Goal: Check status

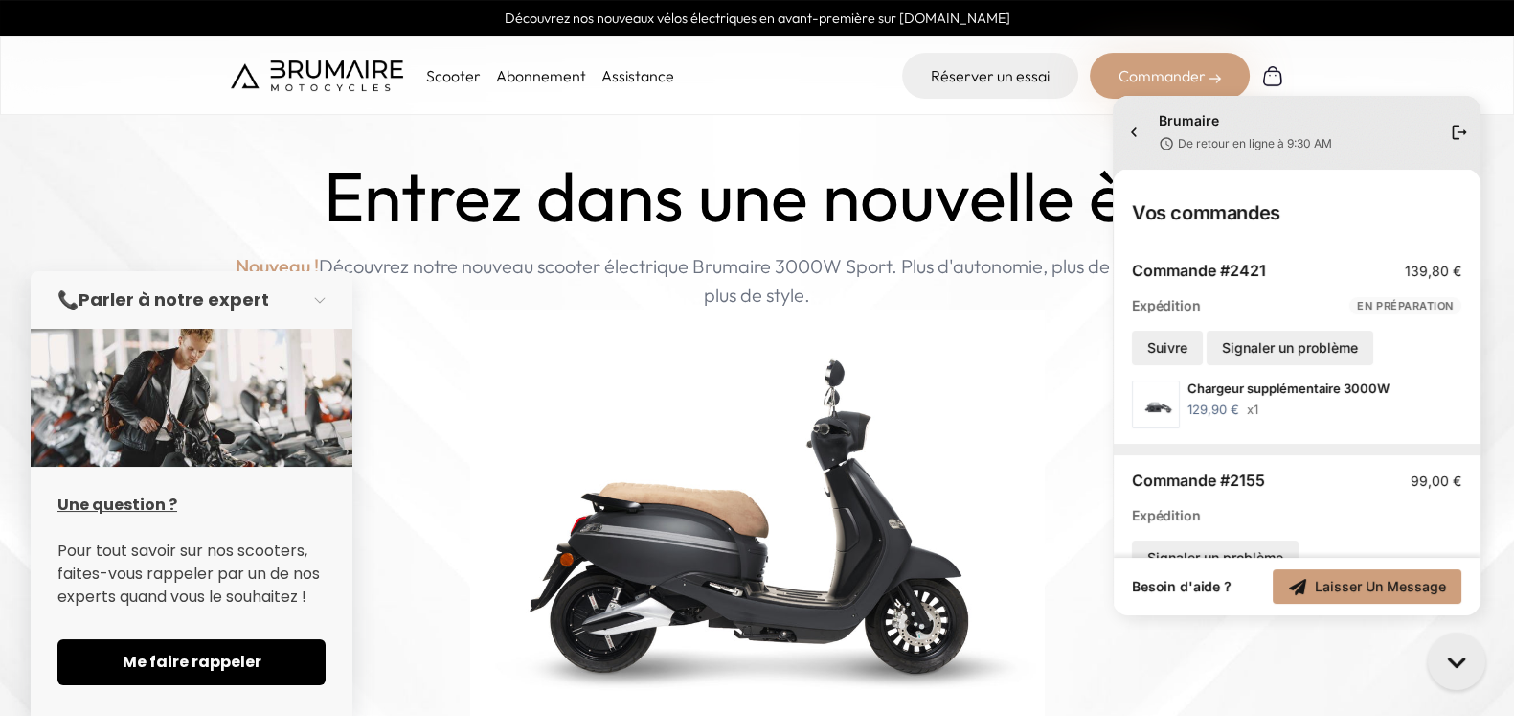
click at [1308, 294] on div "Commande #2421 139,80 €" at bounding box center [1297, 278] width 330 height 35
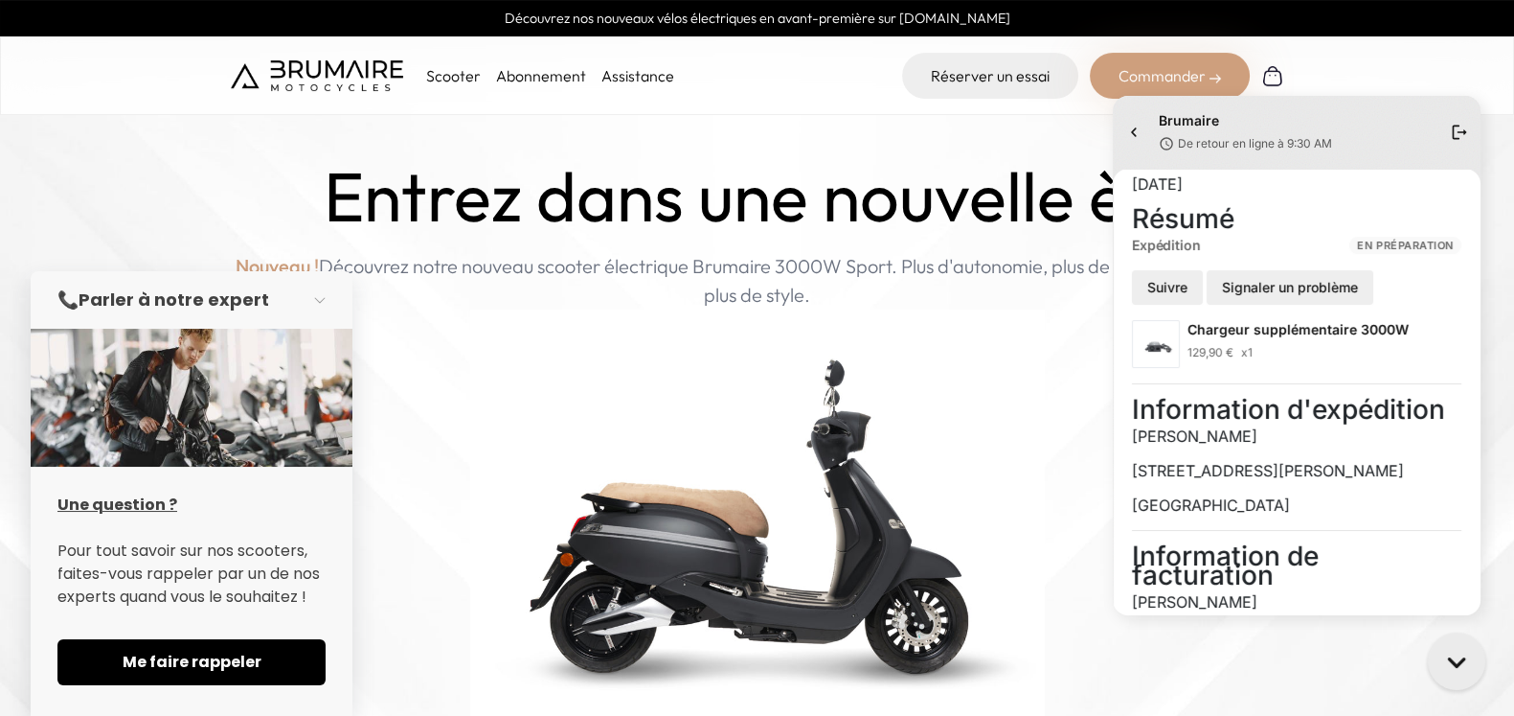
scroll to position [52, 0]
click at [1164, 298] on span "Suivre" at bounding box center [1169, 288] width 40 height 19
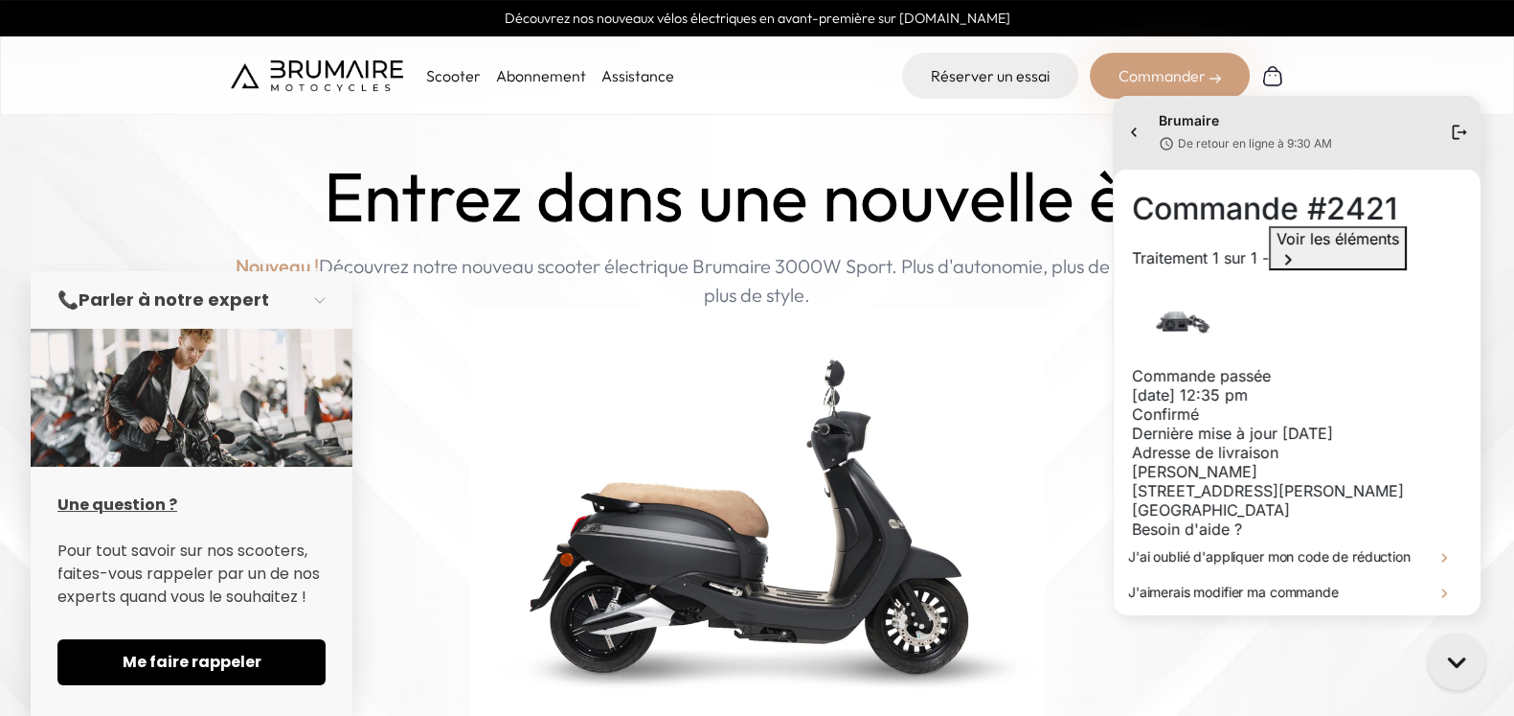
click at [1274, 366] on div "Commande passée" at bounding box center [1297, 375] width 330 height 19
drag, startPoint x: 1274, startPoint y: 297, endPoint x: 1255, endPoint y: 366, distance: 71.6
click at [1255, 366] on div "Commande passée [DATE] 12:35 PM Confirmé Dernière mise à jour [DATE]" at bounding box center [1297, 404] width 330 height 77
click at [1255, 404] on div "Confirmé" at bounding box center [1297, 413] width 330 height 19
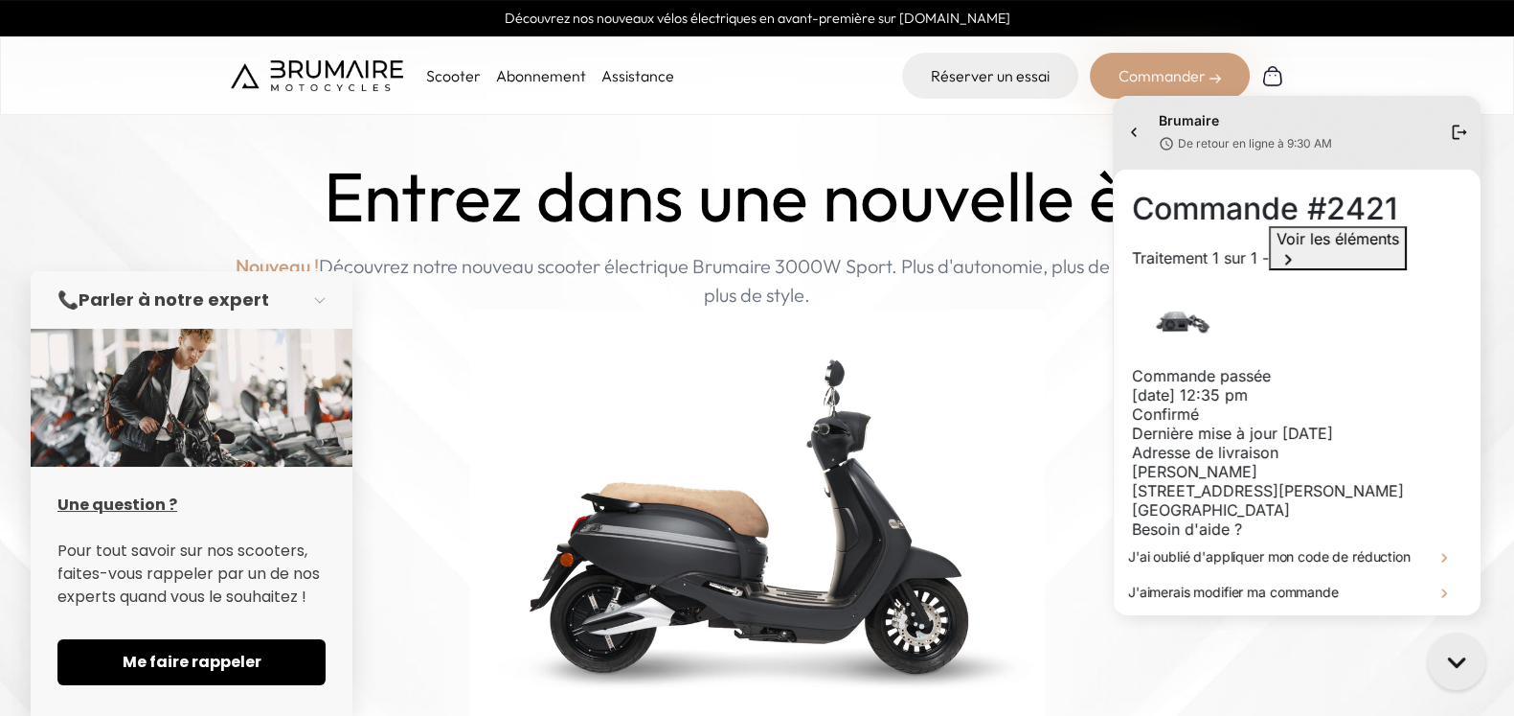
click at [1255, 404] on div "Confirmé" at bounding box center [1297, 413] width 330 height 19
drag, startPoint x: 1255, startPoint y: 366, endPoint x: 1127, endPoint y: 302, distance: 142.7
click at [1127, 302] on div "Commande #2421 Traitement 1 sur 1 - Voir les éléments Commande passée [DATE] 12…" at bounding box center [1297, 392] width 368 height 446
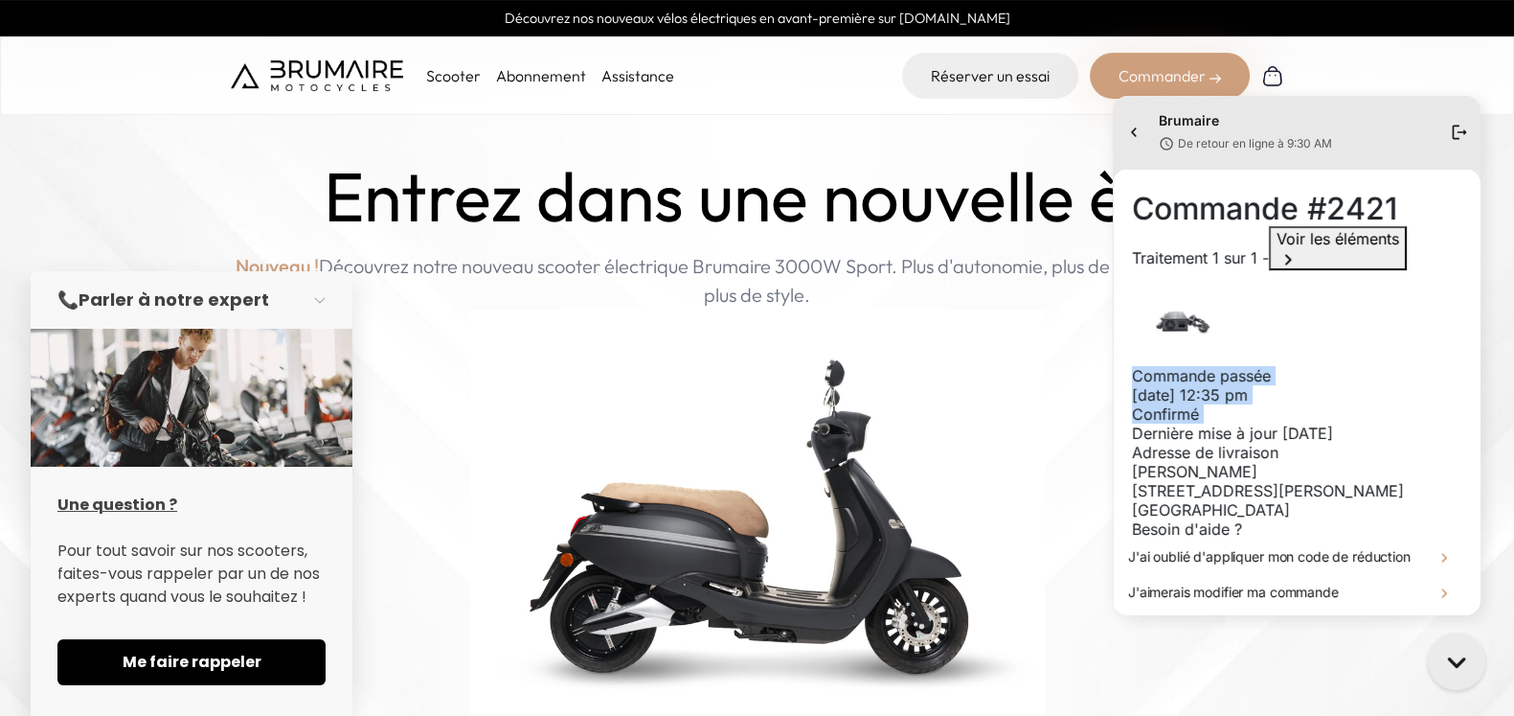
drag, startPoint x: 1127, startPoint y: 302, endPoint x: 1241, endPoint y: 374, distance: 133.9
click at [1241, 374] on div "Commande #2421 Traitement 1 sur 1 - Voir les éléments Commande passée [DATE] 12…" at bounding box center [1297, 392] width 368 height 446
click at [1241, 404] on div "Confirmé" at bounding box center [1297, 413] width 330 height 19
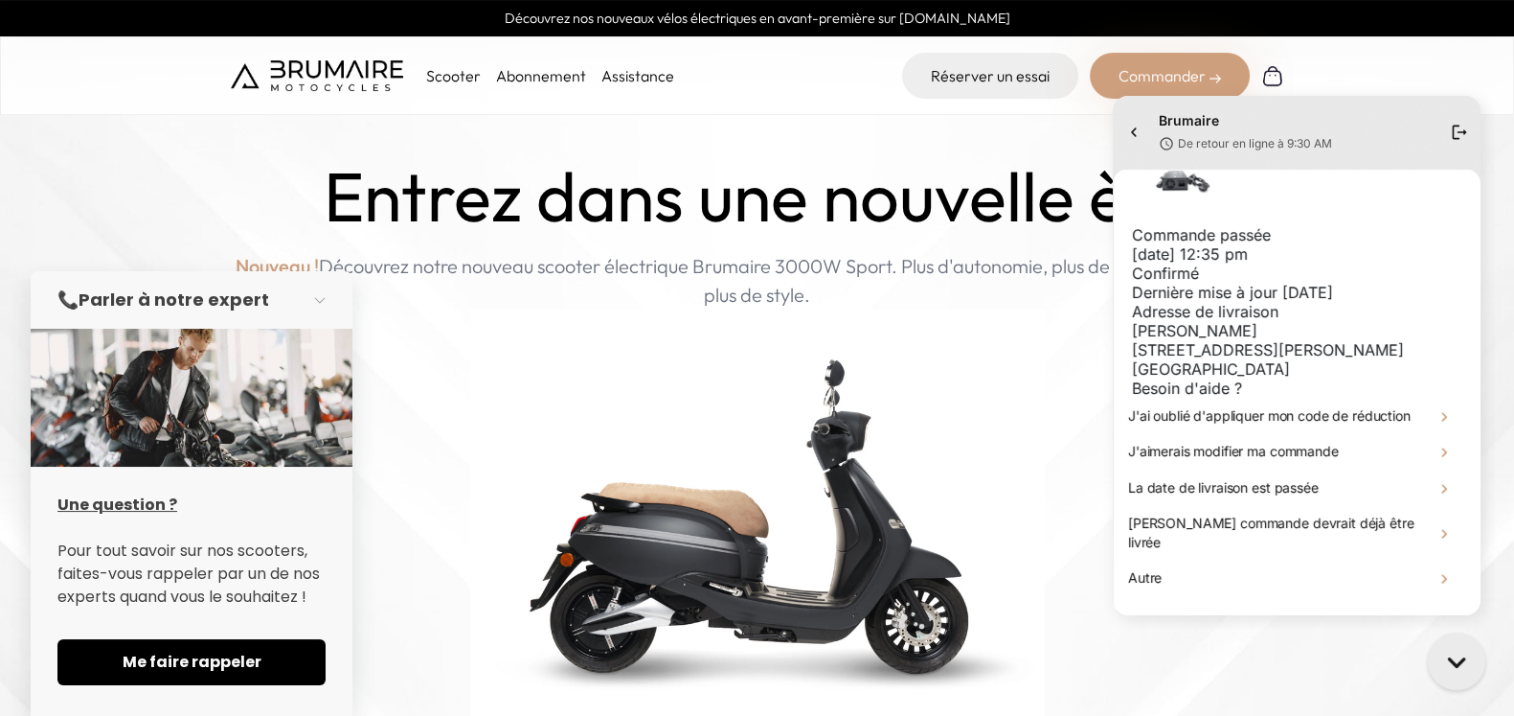
scroll to position [254, 0]
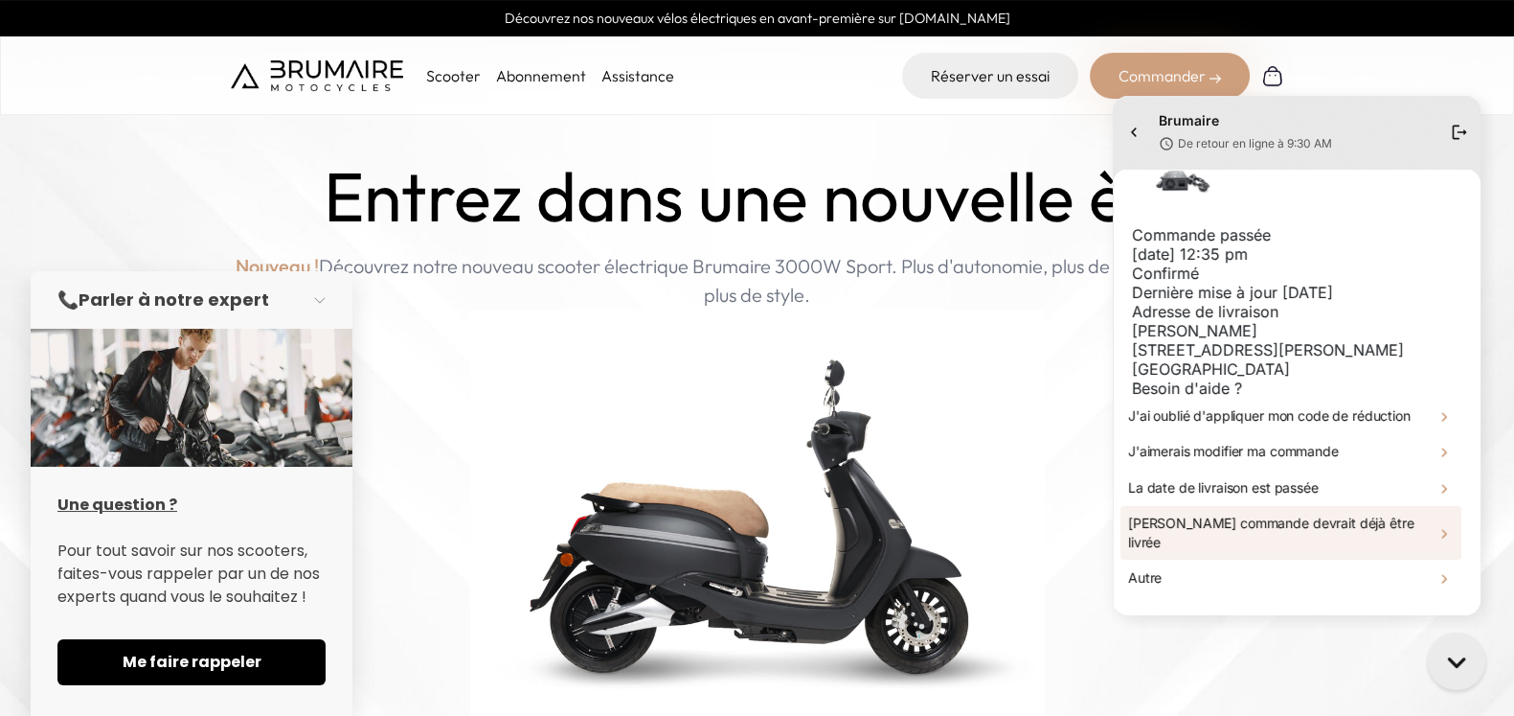
click at [1375, 538] on div "[PERSON_NAME] commande devrait déjà être livrée" at bounding box center [1291, 533] width 341 height 54
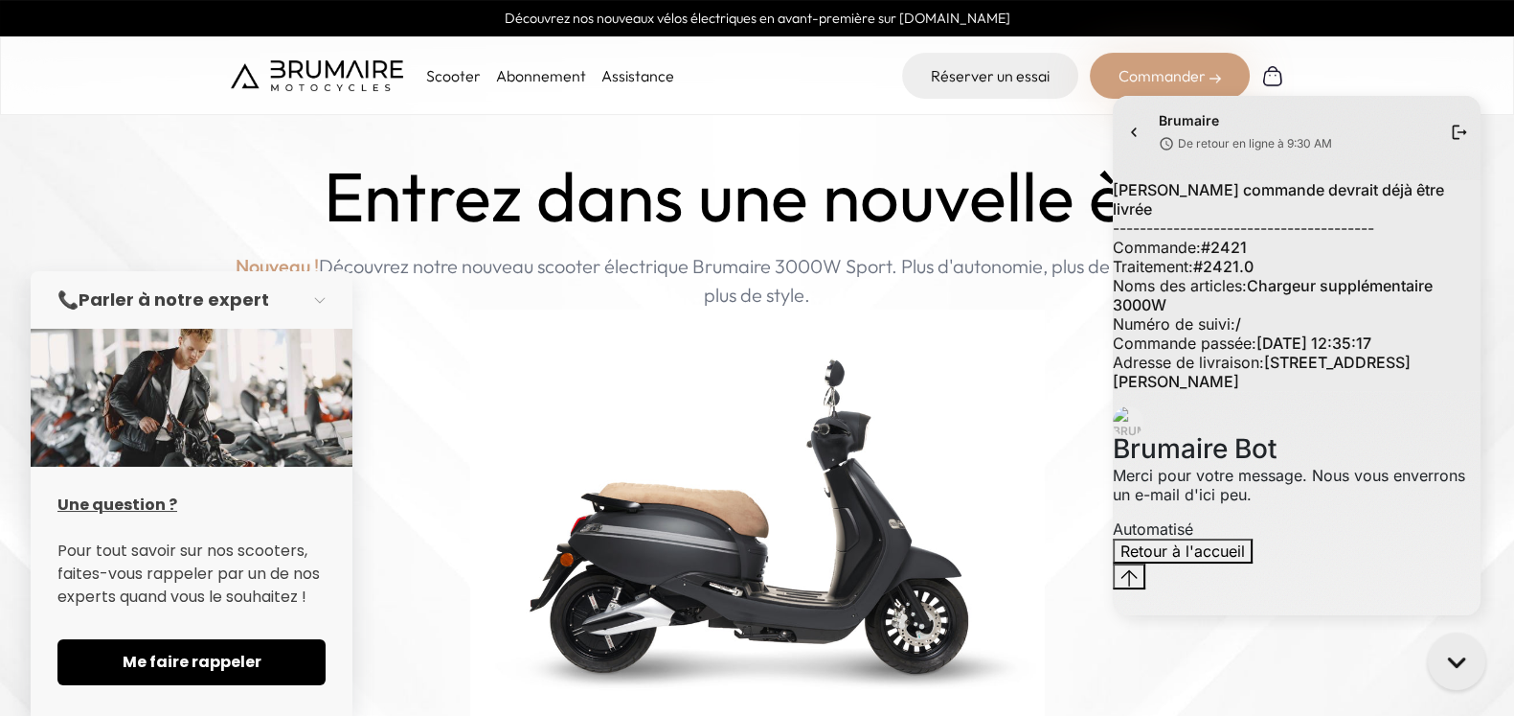
scroll to position [1, 0]
click at [1264, 218] on span "[PERSON_NAME] commande devrait déjà être livrée" at bounding box center [1278, 199] width 331 height 38
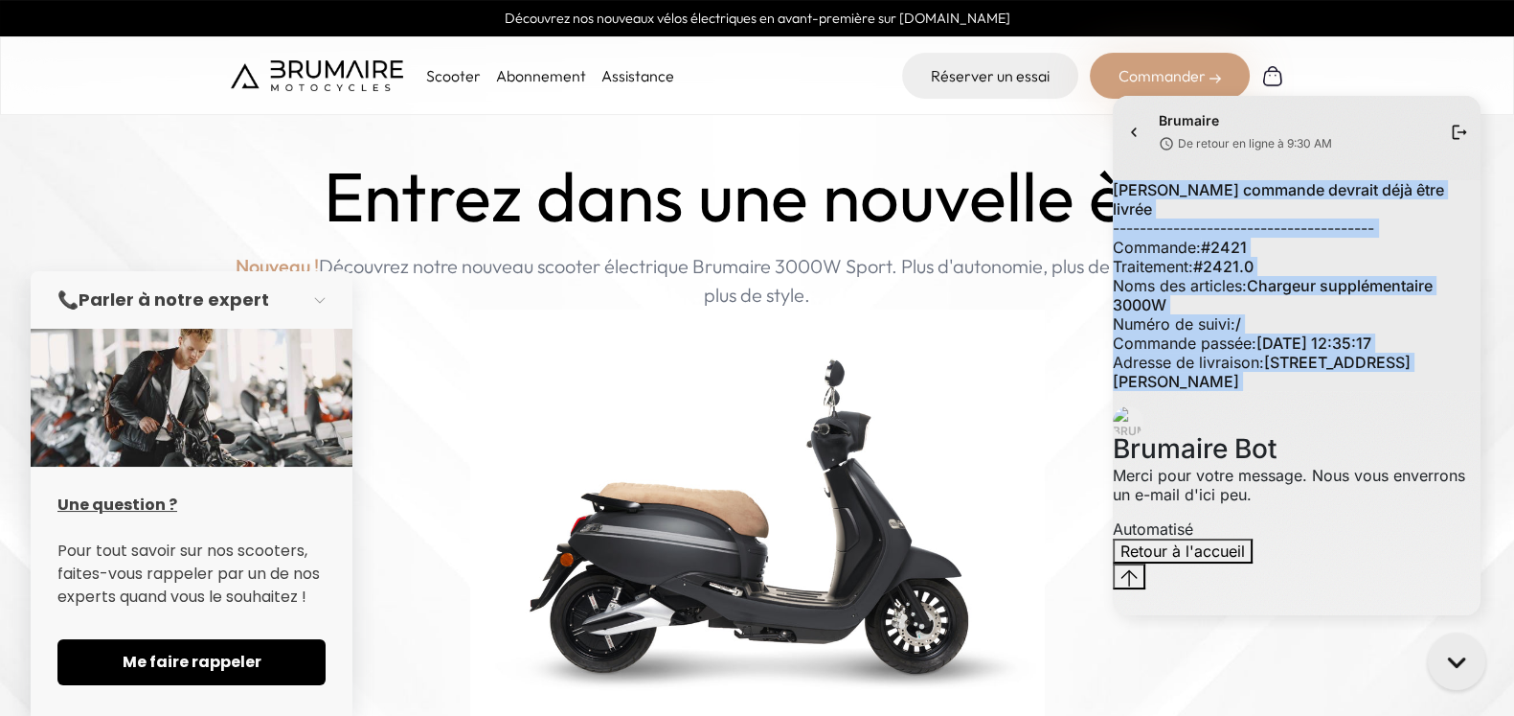
drag, startPoint x: 1264, startPoint y: 222, endPoint x: 1311, endPoint y: 441, distance: 223.6
click at [1311, 391] on div "Ma commande devrait déjà être livrée --------------------------------------- Co…" at bounding box center [1297, 285] width 368 height 211
click at [1311, 391] on span "[STREET_ADDRESS][PERSON_NAME]" at bounding box center [1262, 372] width 298 height 38
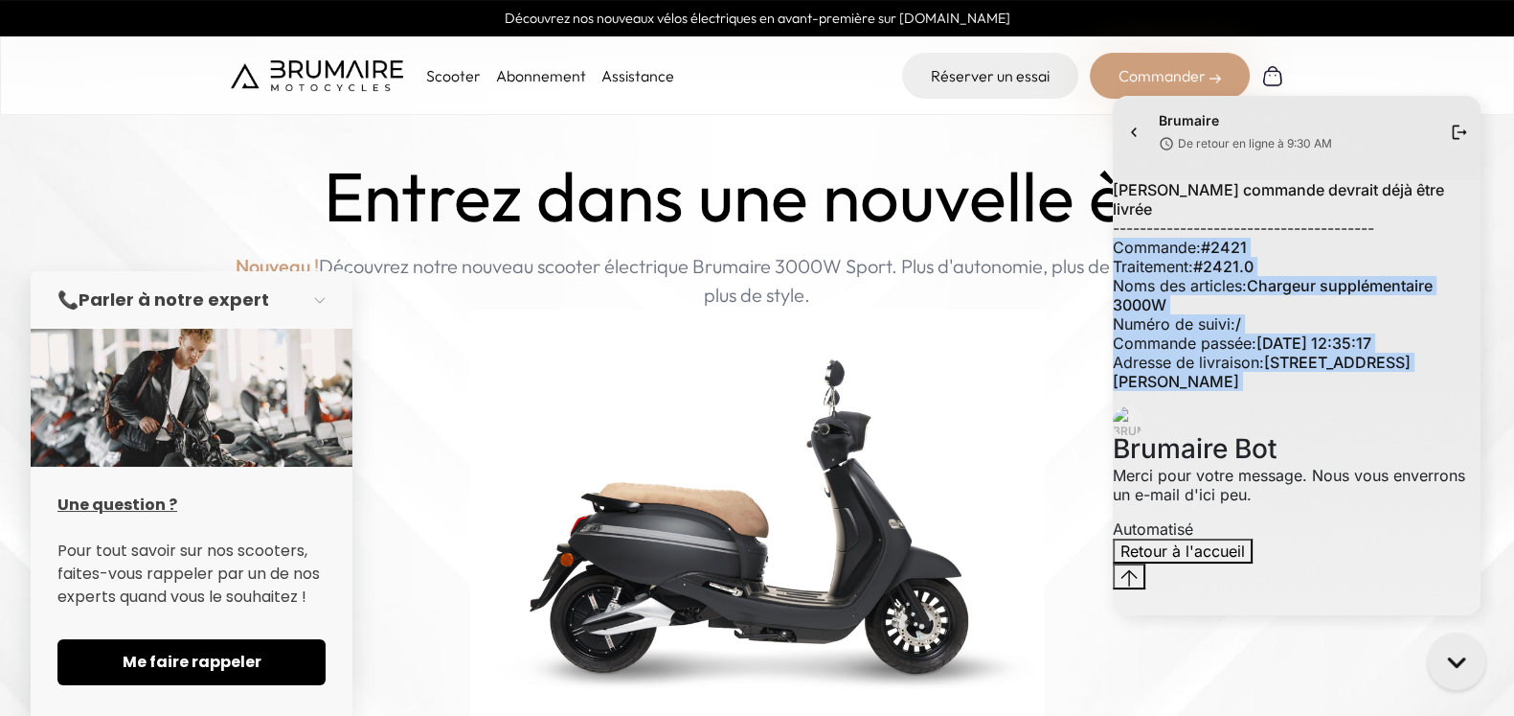
drag, startPoint x: 1311, startPoint y: 441, endPoint x: 1270, endPoint y: 285, distance: 160.6
click at [1270, 285] on div "Ma commande devrait déjà être livrée --------------------------------------- Co…" at bounding box center [1297, 285] width 368 height 211
click at [1270, 257] on div "Commande: #2421" at bounding box center [1297, 247] width 368 height 19
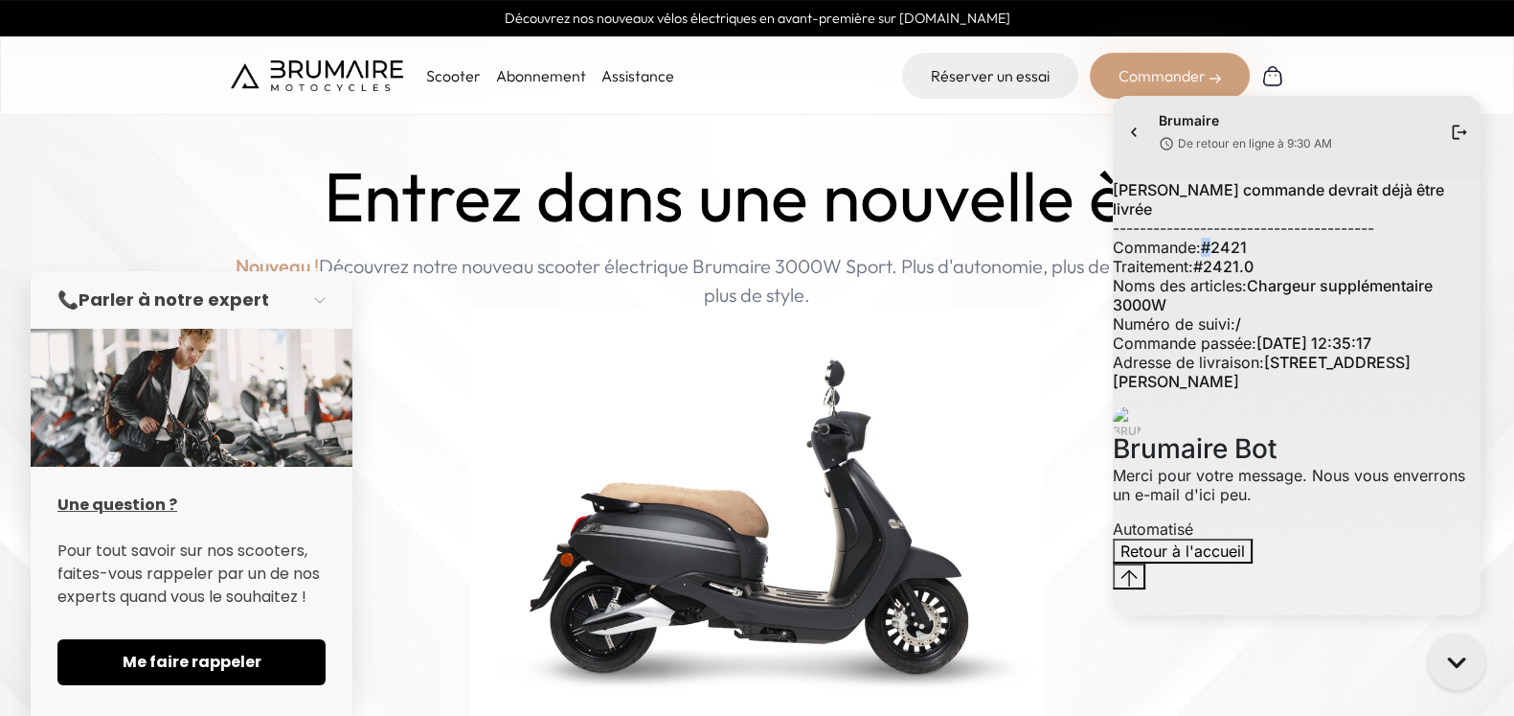
click at [1270, 257] on div "Commande: #2421" at bounding box center [1297, 247] width 368 height 19
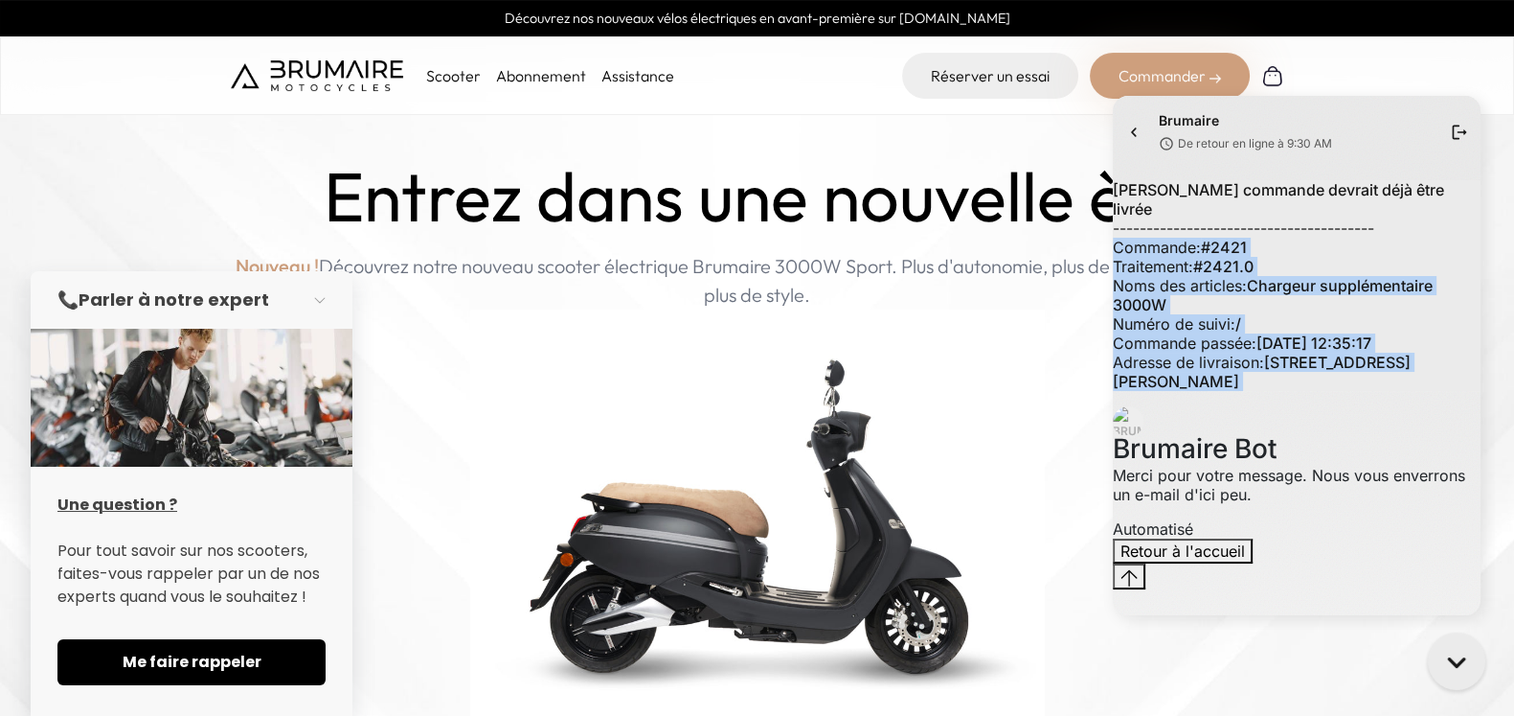
drag, startPoint x: 1270, startPoint y: 285, endPoint x: 1352, endPoint y: 445, distance: 179.5
click at [1352, 391] on div "Ma commande devrait déjà être livrée --------------------------------------- Co…" at bounding box center [1297, 285] width 368 height 211
click at [1352, 391] on div "Adresse de livraison: [STREET_ADDRESS][PERSON_NAME]" at bounding box center [1297, 372] width 368 height 38
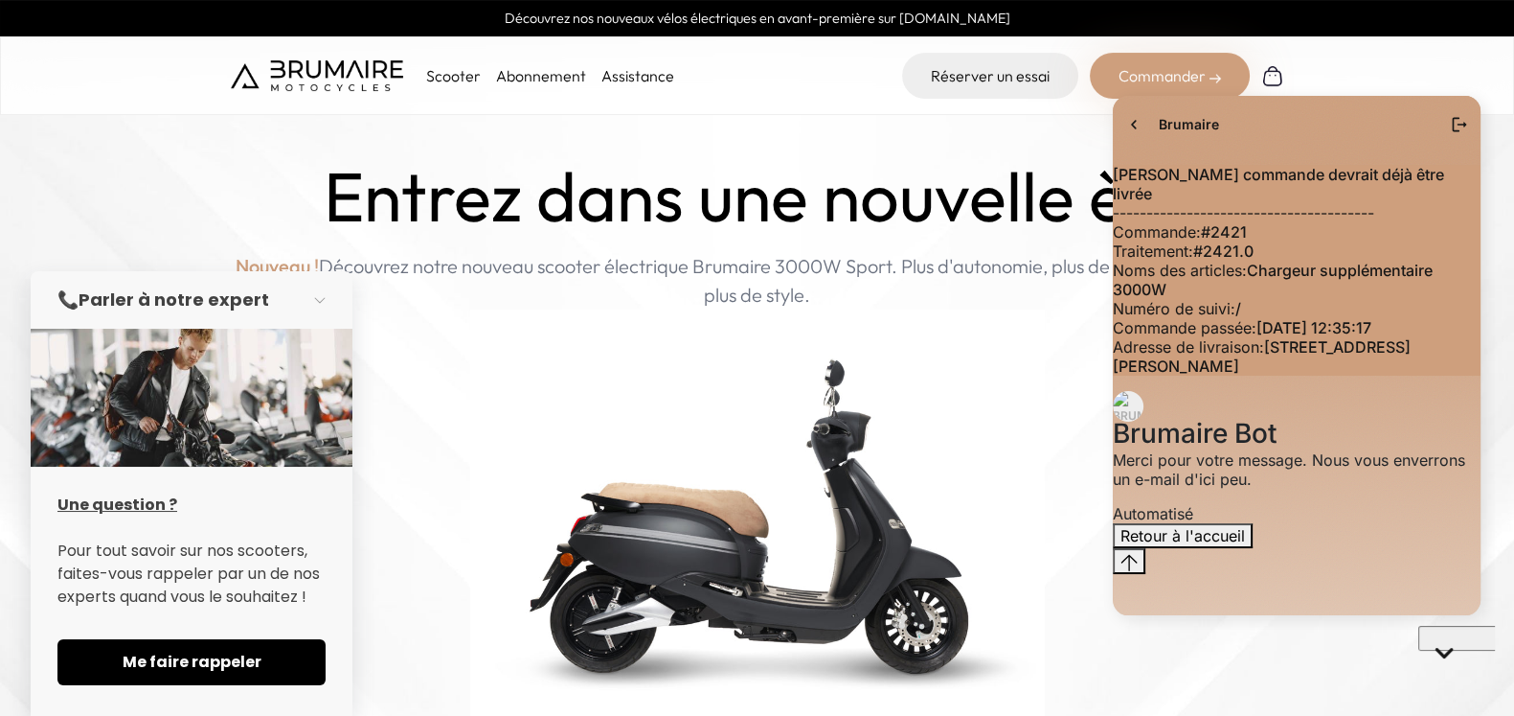
click at [1254, 261] on span "#2421.0" at bounding box center [1224, 250] width 60 height 19
drag, startPoint x: 1284, startPoint y: 292, endPoint x: 1250, endPoint y: 276, distance: 37.3
click at [1250, 276] on div "Ma commande devrait déjà être livrée --------------------------------------- Co…" at bounding box center [1297, 270] width 368 height 211
click at [1255, 241] on div "Commande: #2421" at bounding box center [1297, 231] width 368 height 19
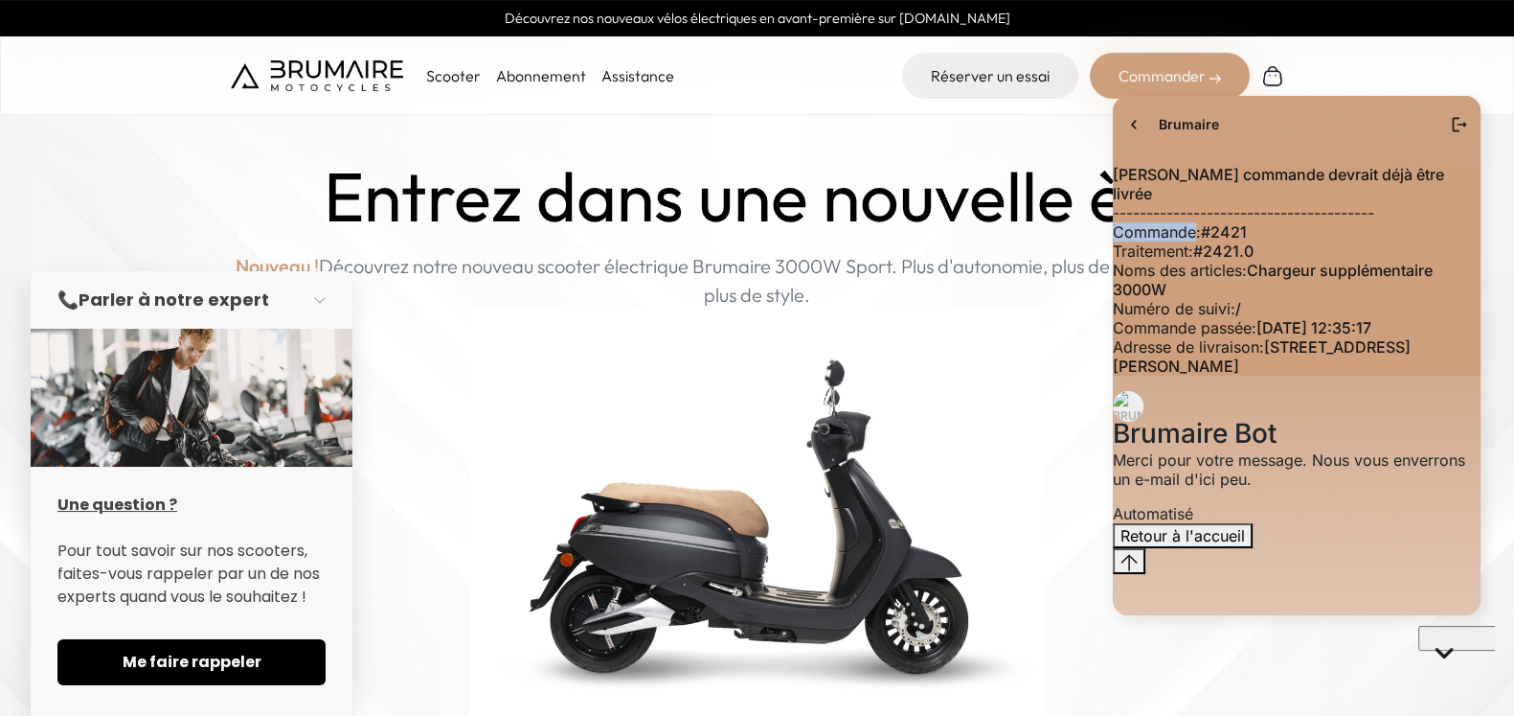
click at [1255, 241] on div "Commande: #2421" at bounding box center [1297, 231] width 368 height 19
drag, startPoint x: 1255, startPoint y: 280, endPoint x: 1321, endPoint y: 302, distance: 69.7
click at [1321, 302] on div "Ma commande devrait déjà être livrée --------------------------------------- Co…" at bounding box center [1297, 270] width 368 height 211
click at [1318, 261] on div "Traitement: #2421.0" at bounding box center [1297, 250] width 368 height 19
click at [326, 297] on body "Découvrez nos nouveaux vélos électriques en avant-première sur [DOMAIN_NAME] Sc…" at bounding box center [757, 358] width 1514 height 716
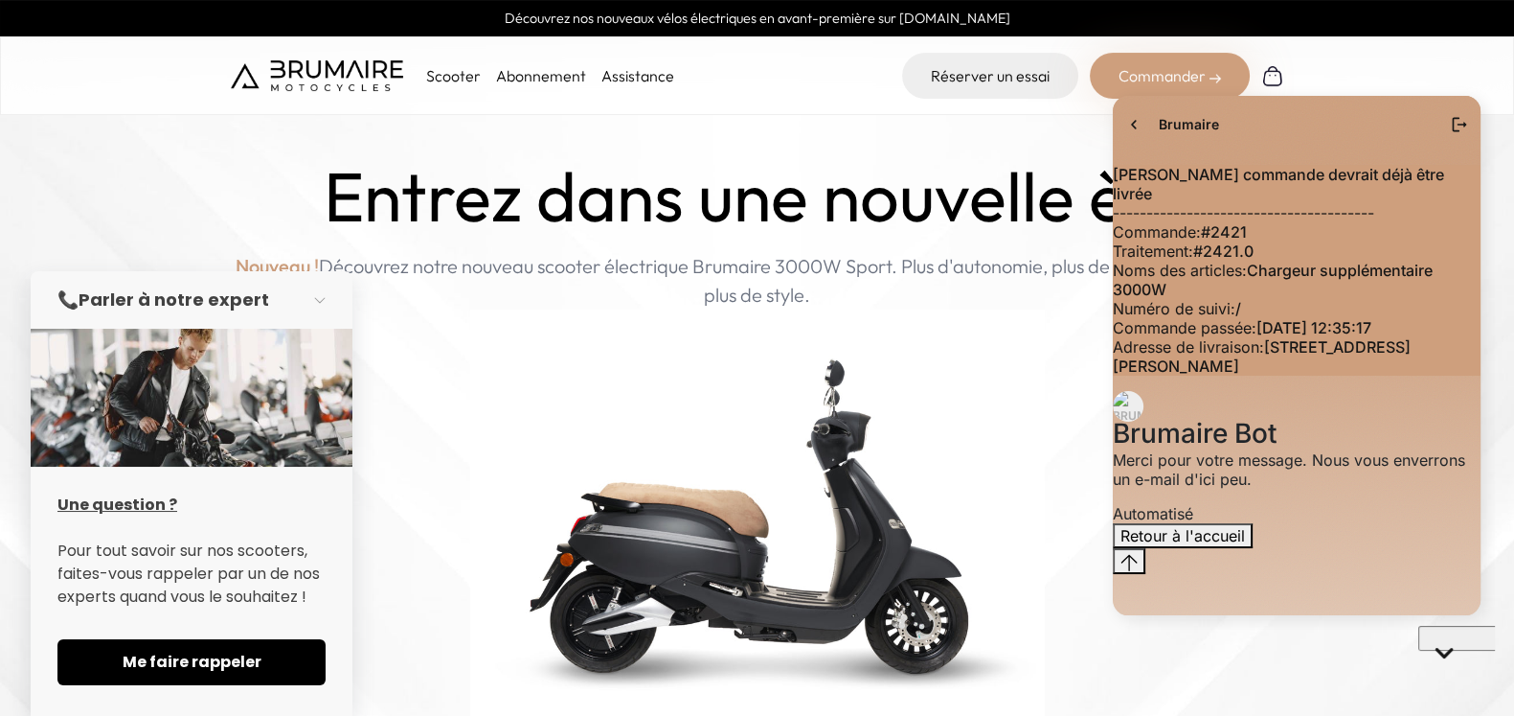
click at [326, 297] on button "button" at bounding box center [326, 300] width 54 height 42
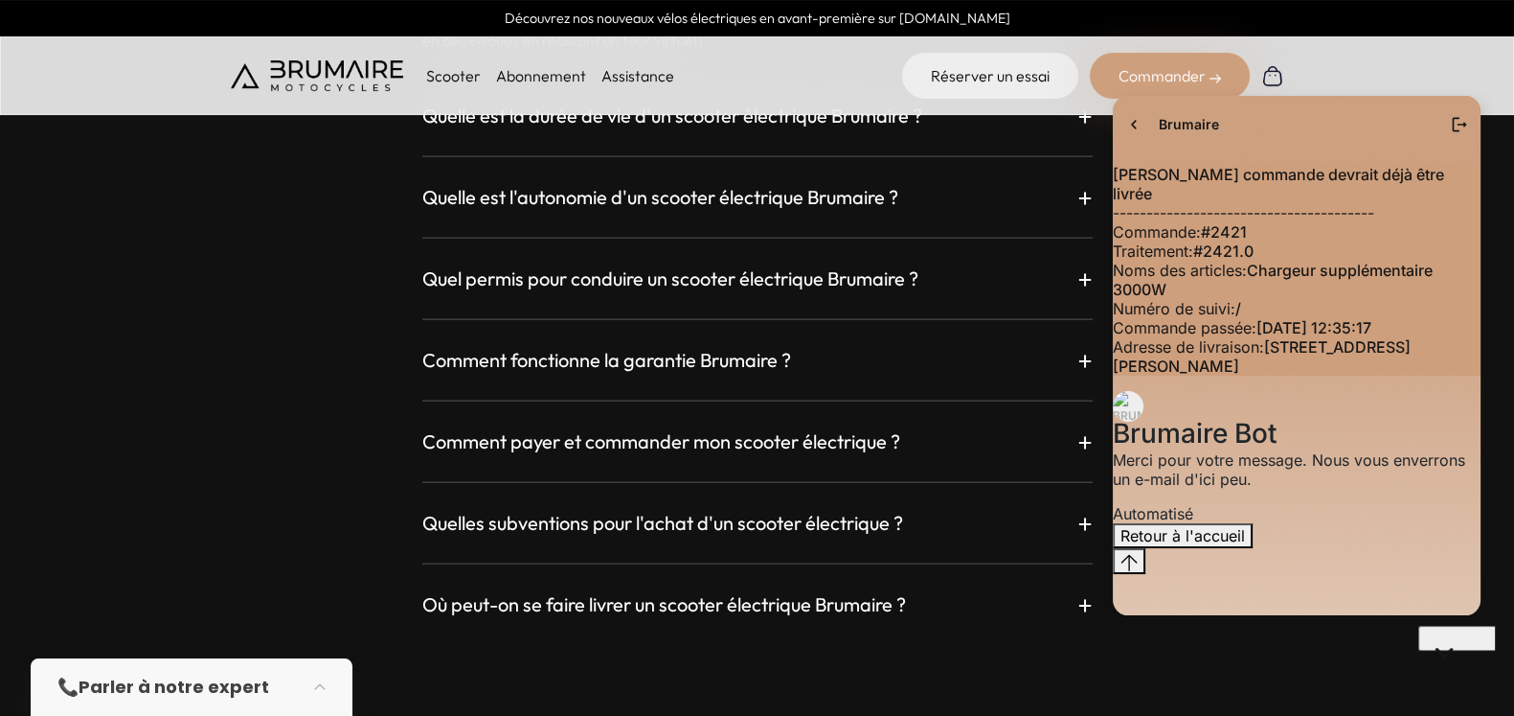
scroll to position [5357, 0]
